Goal: Task Accomplishment & Management: Manage account settings

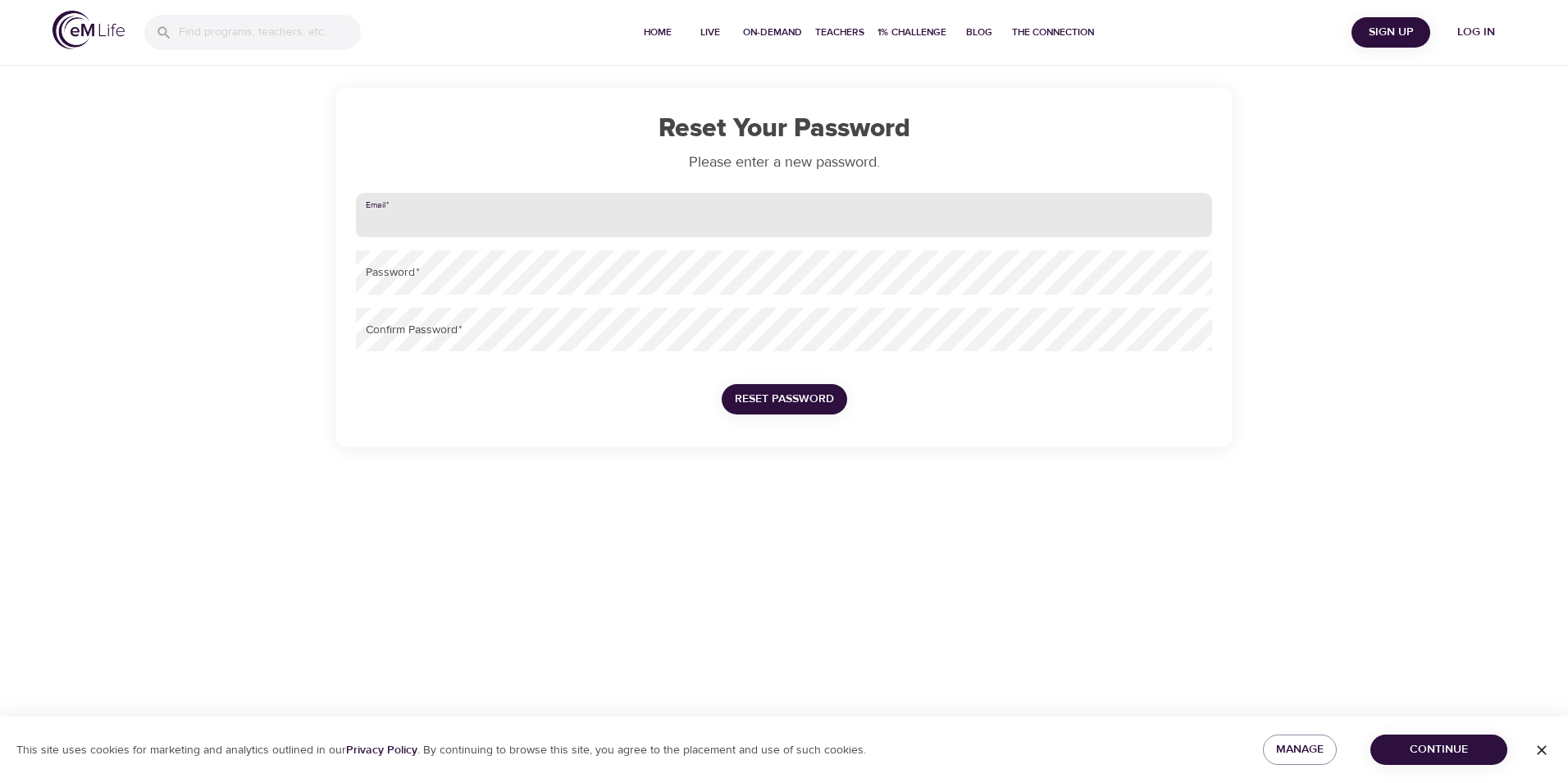
click at [448, 227] on input "email" at bounding box center [784, 215] width 856 height 44
type input "[PERSON_NAME][EMAIL_ADDRESS][PERSON_NAME][DOMAIN_NAME]"
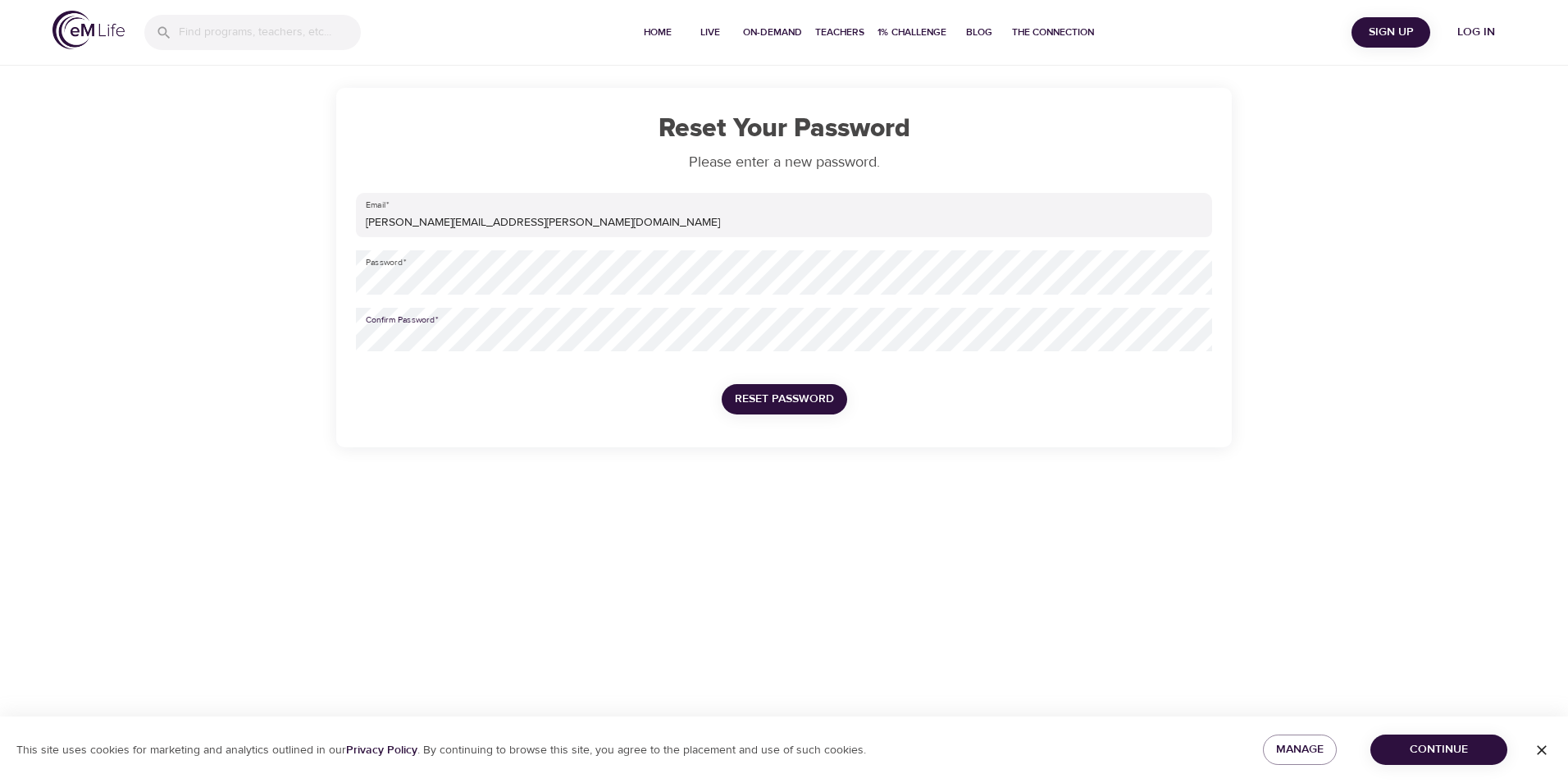
click at [775, 402] on span "Reset Password" at bounding box center [784, 399] width 99 height 20
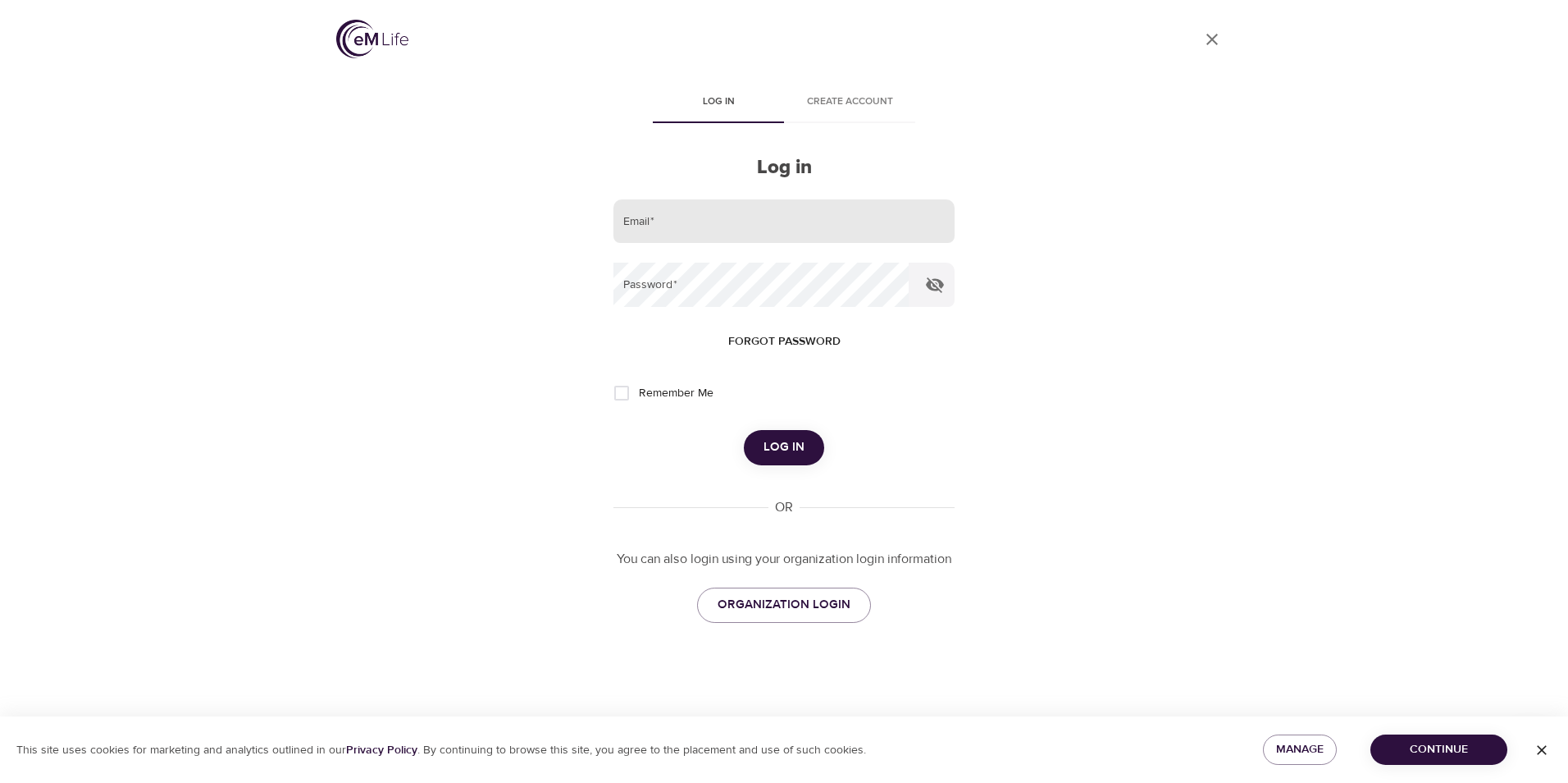
click at [867, 231] on input "email" at bounding box center [784, 221] width 341 height 44
type input "[PERSON_NAME][EMAIL_ADDRESS][PERSON_NAME][DOMAIN_NAME]"
click at [771, 460] on button "Log in" at bounding box center [784, 447] width 80 height 34
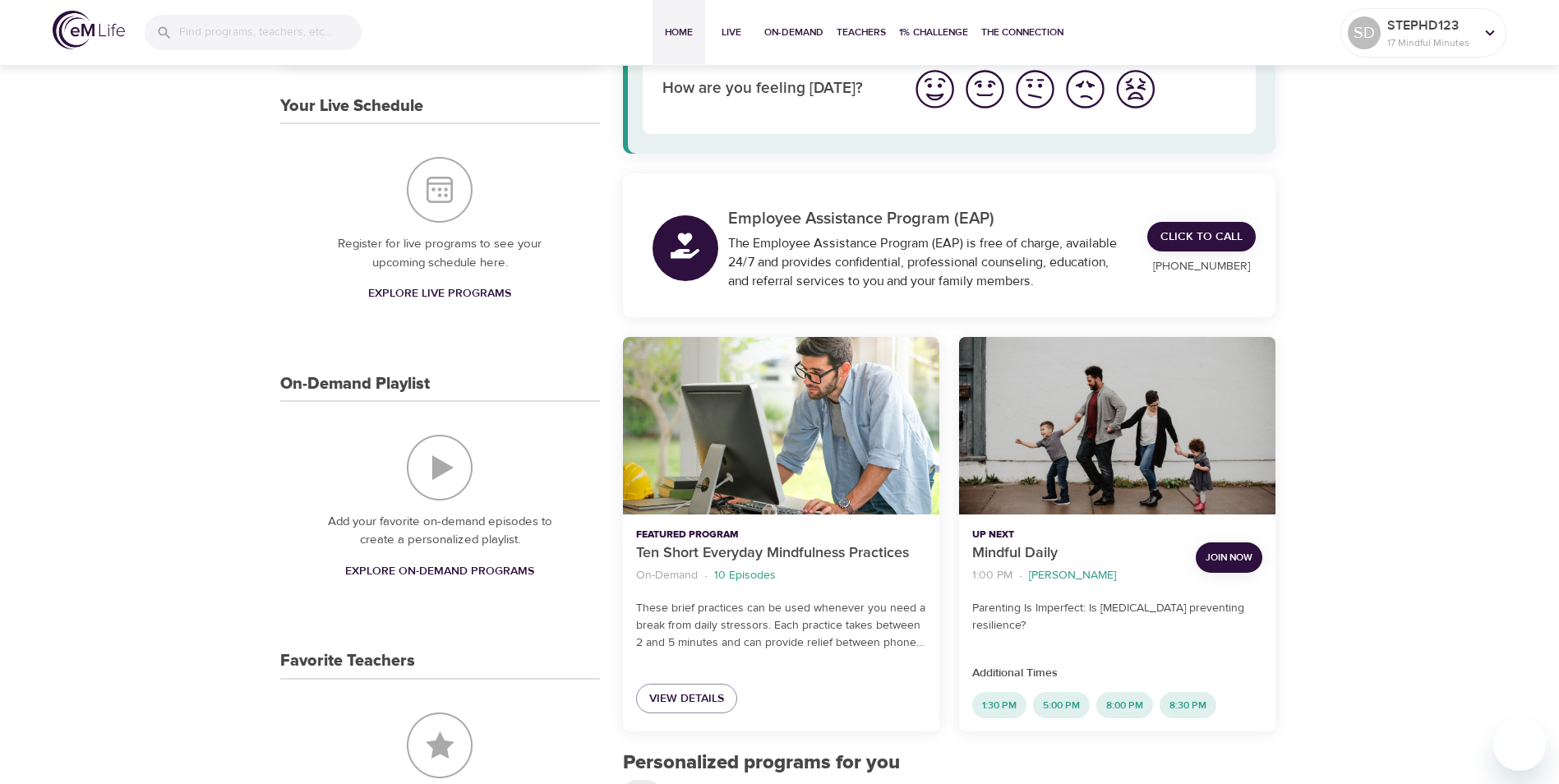
scroll to position [165, 0]
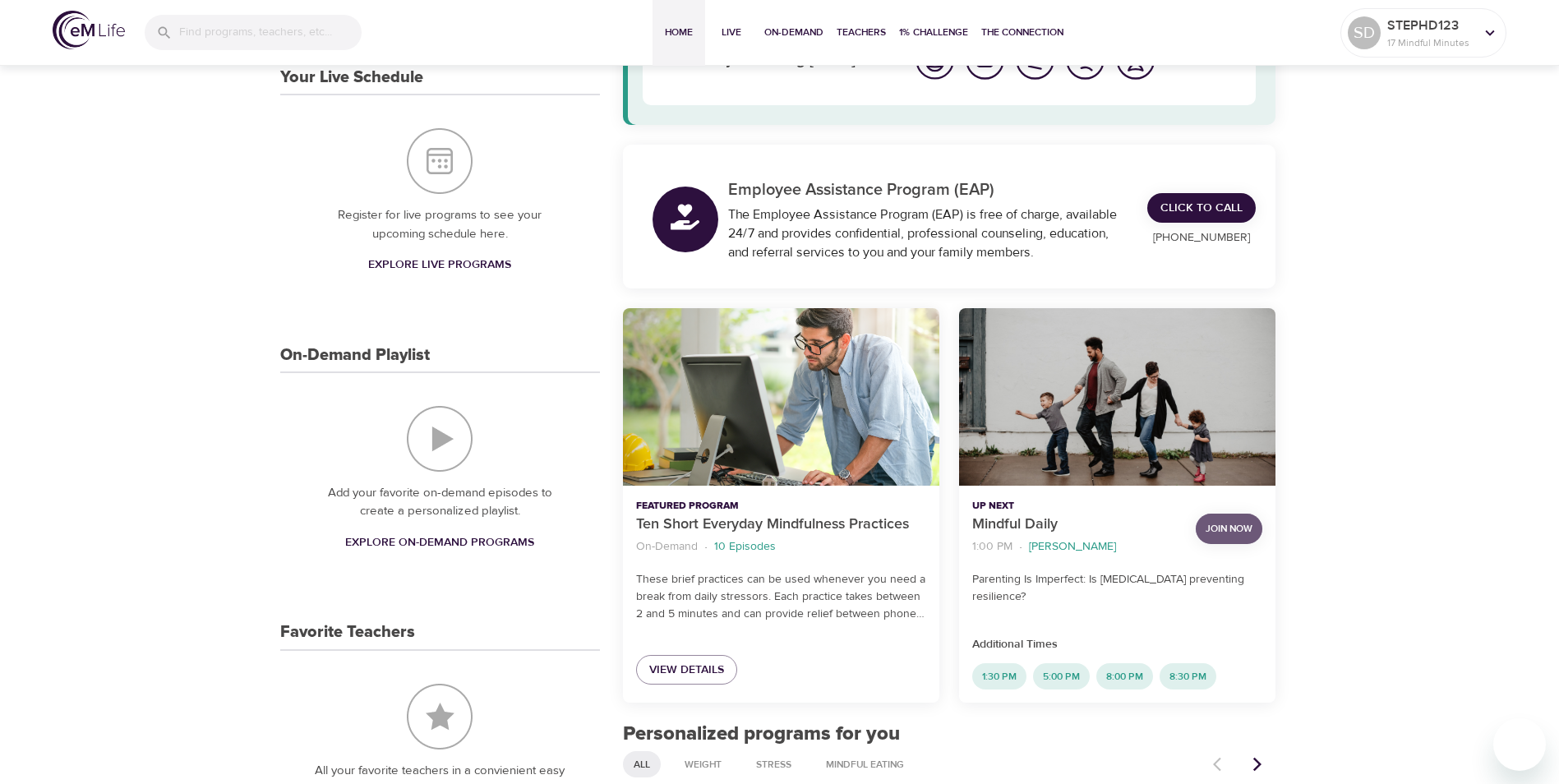
click at [1226, 530] on span "Join Now" at bounding box center [1229, 529] width 47 height 18
